Goal: Book appointment/travel/reservation

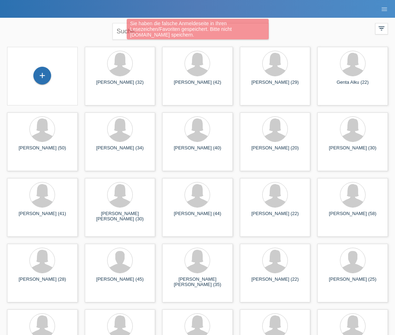
click at [119, 31] on div "Sie haben die falsche Anmeldeseite in Ihren Lesezeichen/Favoriten gespeichert. …" at bounding box center [197, 30] width 237 height 22
click at [122, 28] on div "Sie haben die falsche Anmeldeseite in Ihren Lesezeichen/Favoriten gespeichert. …" at bounding box center [197, 30] width 237 height 22
click at [120, 32] on div "Sie haben die falsche Anmeldeseite in Ihren Lesezeichen/Favoriten gespeichert. …" at bounding box center [197, 30] width 237 height 22
click at [253, 27] on div "Sie haben die falsche Anmeldeseite in Ihren Lesezeichen/Favoriten gespeichert. …" at bounding box center [198, 29] width 142 height 21
click at [242, 30] on div "Sie haben die falsche Anmeldeseite in Ihren Lesezeichen/Favoriten gespeichert. …" at bounding box center [198, 29] width 142 height 21
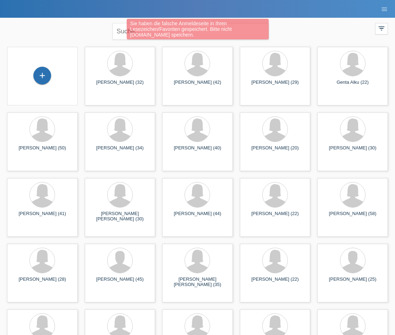
click at [125, 29] on div "Sie haben die falsche Anmeldeseite in Ihren Lesezeichen/Favoriten gespeichert. …" at bounding box center [197, 30] width 237 height 22
click at [124, 31] on div "Sie haben die falsche Anmeldeseite in Ihren Lesezeichen/Favoriten gespeichert. …" at bounding box center [197, 30] width 237 height 22
click at [127, 32] on div "Sie haben die falsche Anmeldeseite in Ihren Lesezeichen/Favoriten gespeichert. …" at bounding box center [198, 29] width 142 height 21
click at [129, 33] on div "Sie haben die falsche Anmeldeseite in Ihren Lesezeichen/Favoriten gespeichert. …" at bounding box center [198, 29] width 142 height 21
click at [149, 27] on div "Sie haben die falsche Anmeldeseite in Ihren Lesezeichen/Favoriten gespeichert. …" at bounding box center [198, 29] width 142 height 21
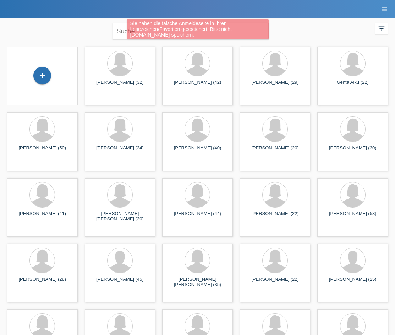
click at [152, 32] on div "Sie haben die falsche Anmeldeseite in Ihren Lesezeichen/Favoriten gespeichert. …" at bounding box center [198, 29] width 142 height 21
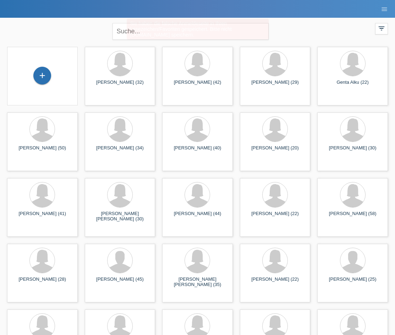
click at [131, 36] on div "Sie haben die falsche Anmeldeseite in Ihren Lesezeichen/Favoriten gespeichert. …" at bounding box center [198, 29] width 142 height 21
click at [130, 34] on input "text" at bounding box center [190, 31] width 156 height 17
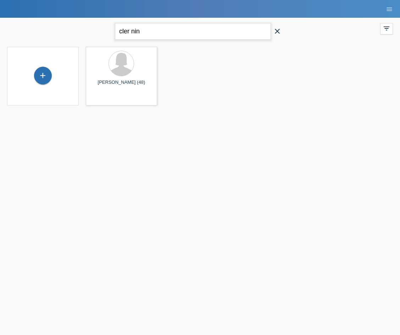
drag, startPoint x: 164, startPoint y: 28, endPoint x: 121, endPoint y: 39, distance: 44.9
click at [121, 39] on input "cler nin" at bounding box center [193, 31] width 156 height 17
type input "clar nini"
drag, startPoint x: 147, startPoint y: 35, endPoint x: 117, endPoint y: 35, distance: 30.5
click at [117, 35] on input "clar nini" at bounding box center [193, 31] width 156 height 17
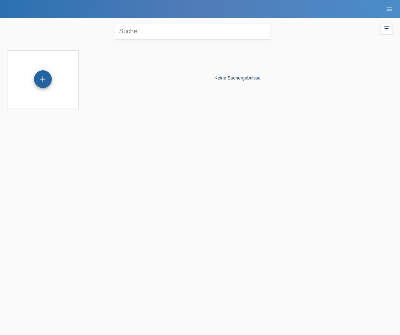
click at [46, 80] on div "+" at bounding box center [43, 79] width 18 height 18
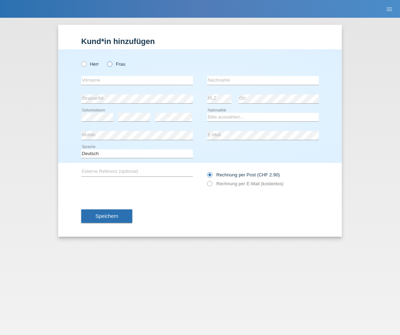
click at [106, 60] on icon at bounding box center [106, 60] width 0 height 0
click at [109, 65] on input "Frau" at bounding box center [109, 63] width 5 height 5
radio input "true"
click at [95, 79] on input "text" at bounding box center [137, 80] width 112 height 9
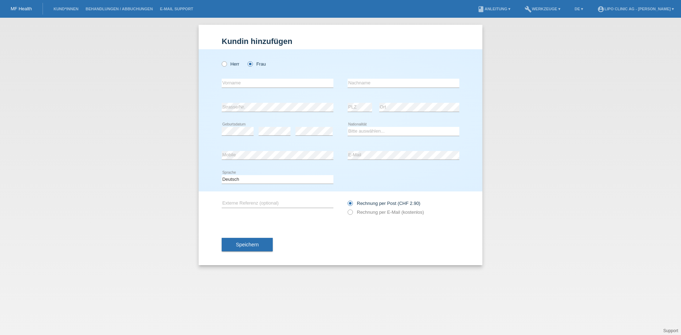
click at [60, 6] on li "Kund*innen" at bounding box center [66, 9] width 32 height 18
click at [68, 10] on link "Kund*innen" at bounding box center [66, 9] width 32 height 4
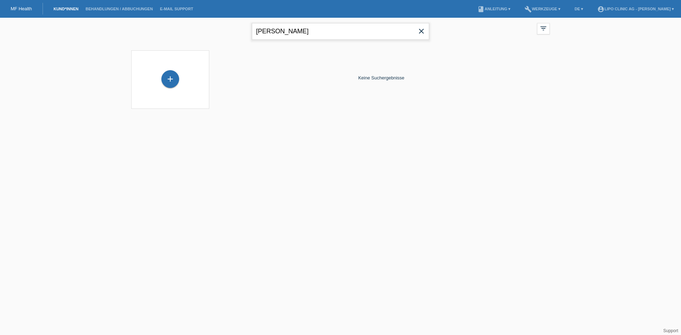
drag, startPoint x: 302, startPoint y: 29, endPoint x: 243, endPoint y: 32, distance: 59.7
click at [243, 32] on div "clar nini close filter_list view_module Alle Kund*innen anzeigen star Markierte…" at bounding box center [340, 31] width 425 height 26
type input "laur marti"
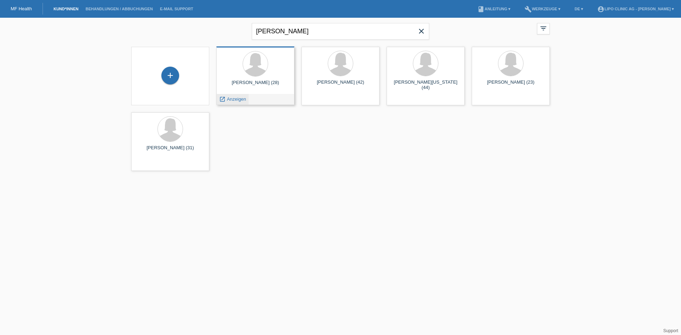
click at [240, 97] on span "Anzeigen" at bounding box center [236, 98] width 19 height 5
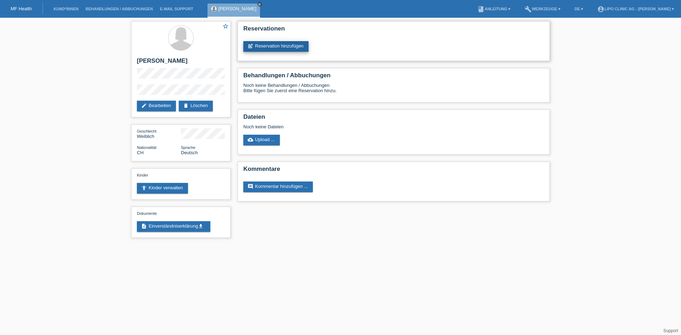
click at [270, 45] on link "post_add Reservation hinzufügen" at bounding box center [275, 46] width 65 height 11
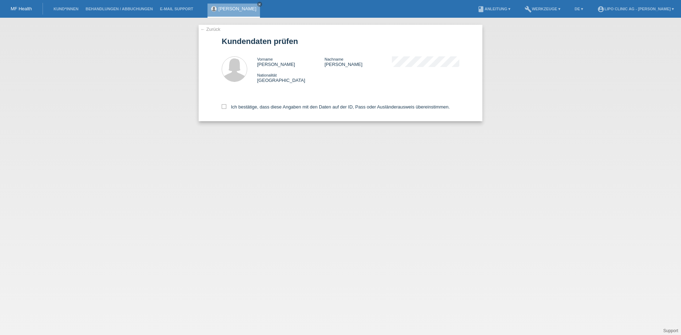
click at [228, 103] on div "Ich bestätige, dass diese Angaben mit den Daten auf der ID, Pass oder Ausländer…" at bounding box center [341, 105] width 238 height 31
click at [226, 108] on icon at bounding box center [224, 106] width 5 height 5
click at [226, 108] on input "Ich bestätige, dass diese Angaben mit den Daten auf der ID, Pass oder Ausländer…" at bounding box center [224, 106] width 5 height 5
checkbox input "true"
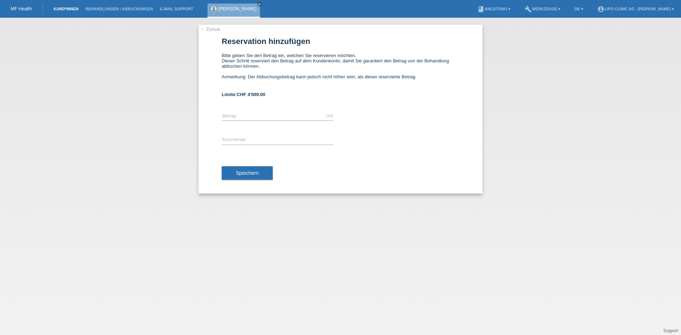
drag, startPoint x: 66, startPoint y: 5, endPoint x: 73, endPoint y: 10, distance: 8.6
click at [66, 5] on li "Kund*innen" at bounding box center [66, 9] width 32 height 18
click at [72, 12] on li "Kund*innen" at bounding box center [66, 9] width 32 height 18
click at [76, 6] on li "Kund*innen" at bounding box center [66, 9] width 32 height 18
click at [74, 13] on li "Kund*innen" at bounding box center [66, 9] width 32 height 18
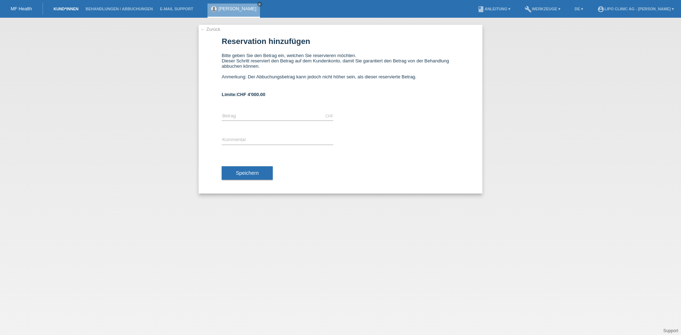
click at [73, 9] on link "Kund*innen" at bounding box center [66, 9] width 32 height 4
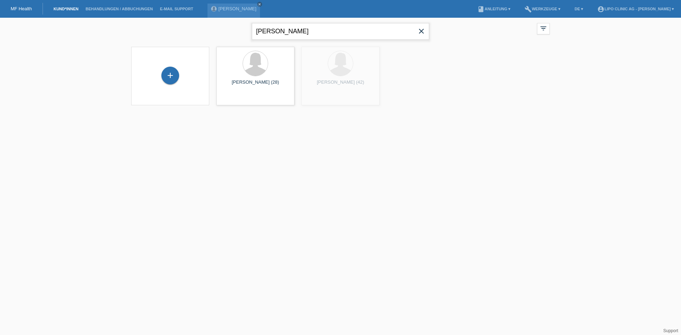
drag, startPoint x: 294, startPoint y: 33, endPoint x: 208, endPoint y: 35, distance: 85.8
click at [208, 34] on div "laur marti close filter_list view_module Alle Kund*innen anzeigen star Markiert…" at bounding box center [340, 31] width 425 height 26
type input "martin al"
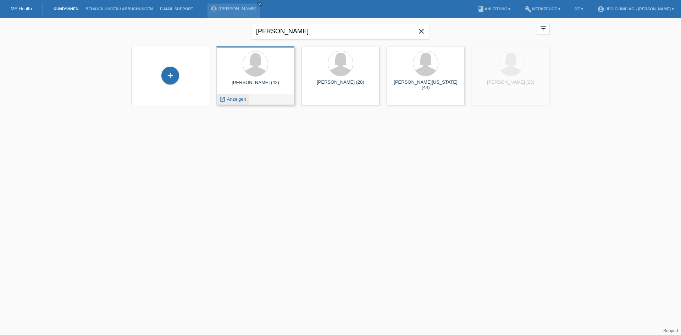
click at [241, 96] on span "Anzeigen" at bounding box center [236, 98] width 19 height 5
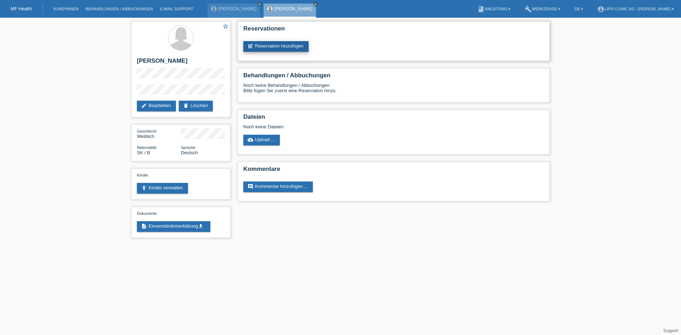
click at [271, 49] on link "post_add Reservation hinzufügen" at bounding box center [275, 46] width 65 height 11
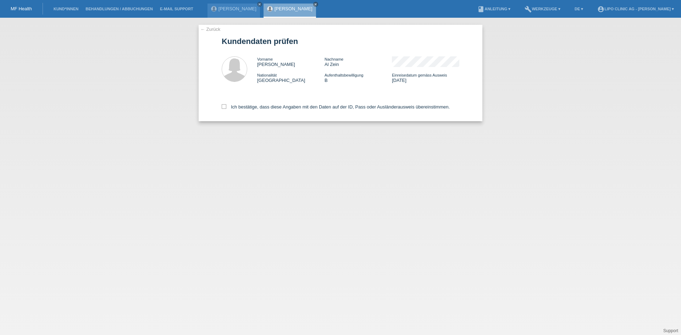
click at [221, 105] on div "← Zurück Kundendaten prüfen Vorname Martina Nachname Al Zein Nationalität Slowa…" at bounding box center [341, 73] width 284 height 96
click at [226, 107] on icon at bounding box center [224, 106] width 5 height 5
click at [226, 107] on input "Ich bestätige, dass diese Angaben mit den Daten auf der ID, Pass oder Ausländer…" at bounding box center [224, 106] width 5 height 5
checkbox input "true"
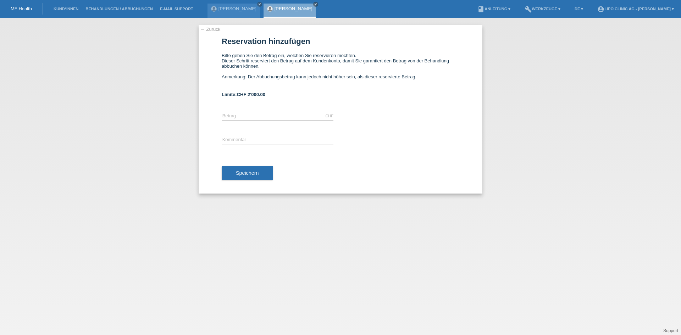
click at [210, 30] on link "← Zurück" at bounding box center [210, 29] width 20 height 5
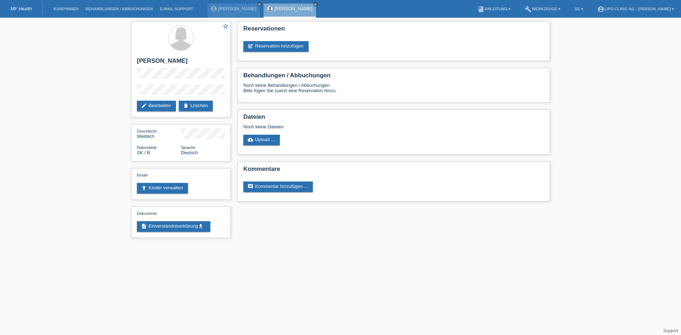
click at [64, 9] on link "Kund*innen" at bounding box center [66, 9] width 32 height 4
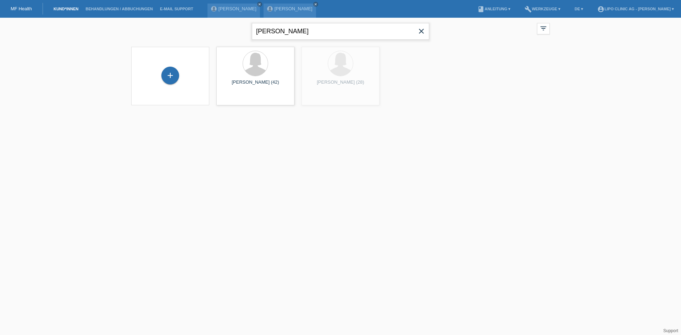
drag, startPoint x: 274, startPoint y: 28, endPoint x: 225, endPoint y: 27, distance: 49.7
click at [225, 27] on div "martin al close filter_list view_module Alle Kund*innen anzeigen star Markierte…" at bounding box center [340, 31] width 425 height 26
type input "NICOL MÖRI"
click at [395, 96] on icon "launch" at bounding box center [392, 99] width 6 height 6
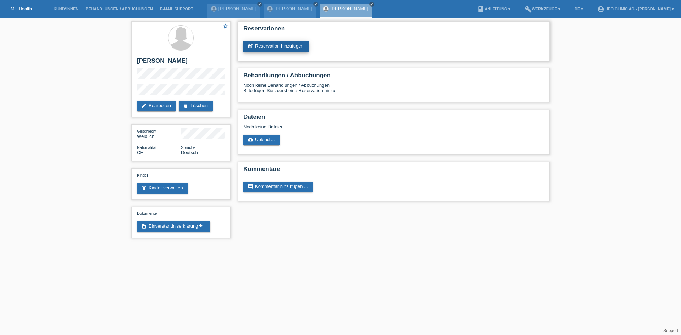
click at [274, 47] on link "post_add Reservation hinzufügen" at bounding box center [275, 46] width 65 height 11
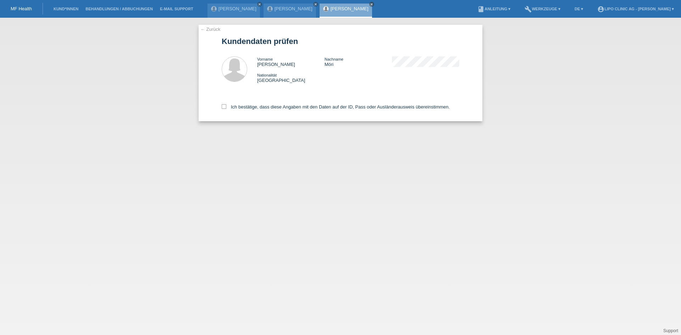
click at [225, 102] on div "Ich bestätige, dass diese Angaben mit den Daten auf der ID, Pass oder Ausländer…" at bounding box center [341, 105] width 238 height 31
click at [224, 104] on div "Ich bestätige, dass diese Angaben mit den Daten auf der ID, Pass oder Ausländer…" at bounding box center [341, 105] width 238 height 31
click at [224, 107] on icon at bounding box center [224, 106] width 5 height 5
click at [224, 107] on input "Ich bestätige, dass diese Angaben mit den Daten auf der ID, Pass oder Ausländer…" at bounding box center [224, 106] width 5 height 5
checkbox input "true"
